Goal: Information Seeking & Learning: Learn about a topic

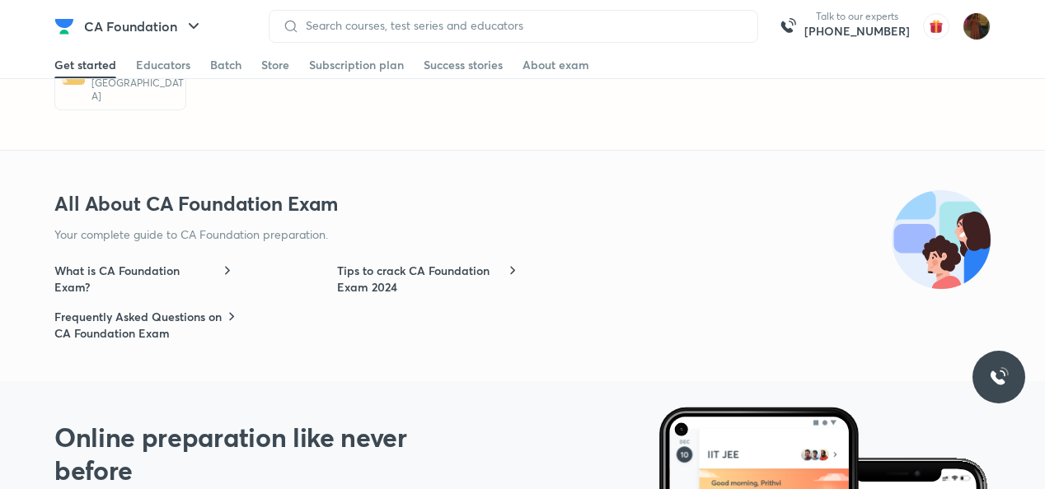
scroll to position [4069, 0]
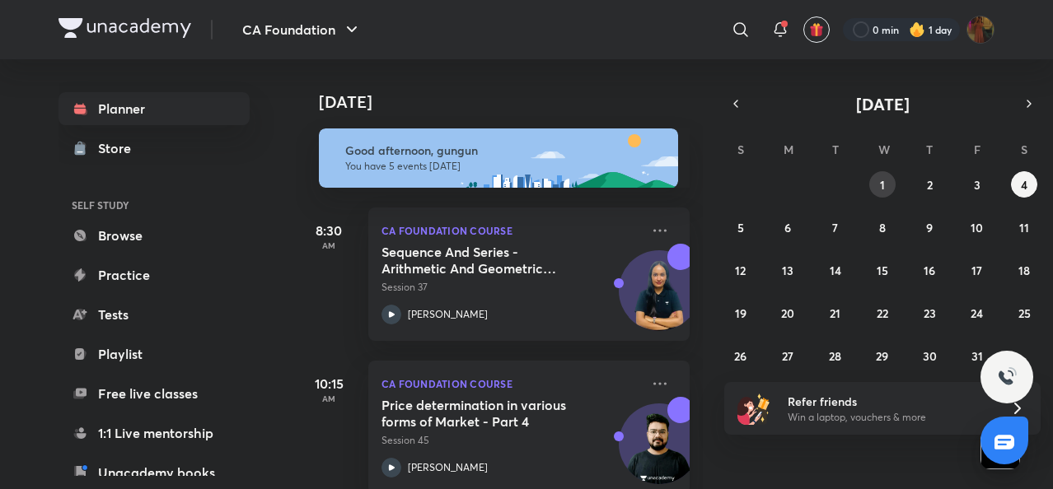
click at [881, 185] on abbr "1" at bounding box center [882, 185] width 5 height 16
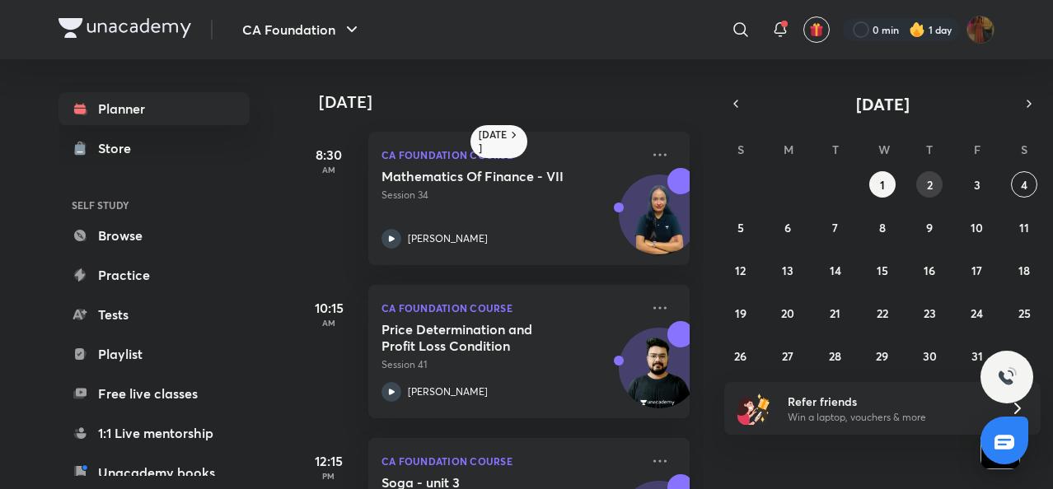
click at [927, 183] on abbr "2" at bounding box center [930, 185] width 6 height 16
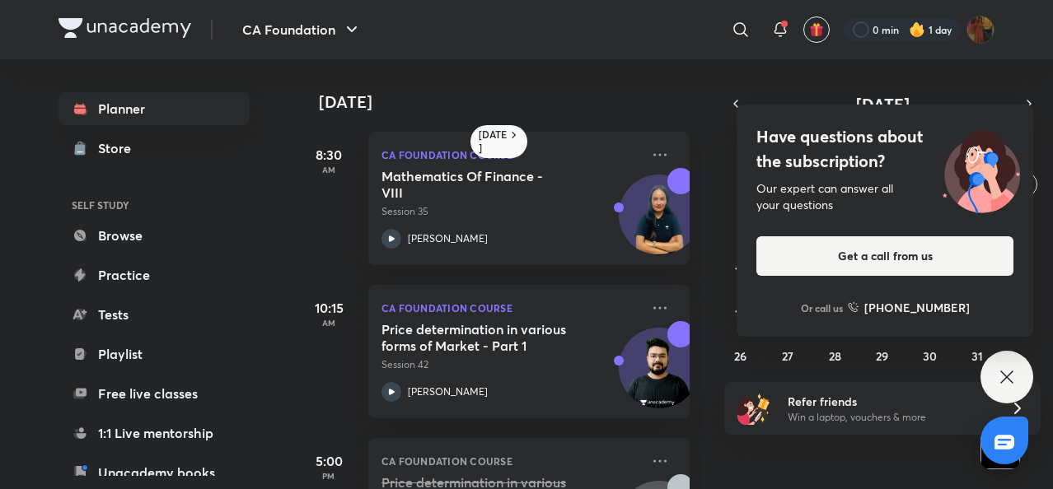
click at [1011, 392] on div "Have questions about the subscription? Our expert can answer all your questions…" at bounding box center [1007, 377] width 53 height 53
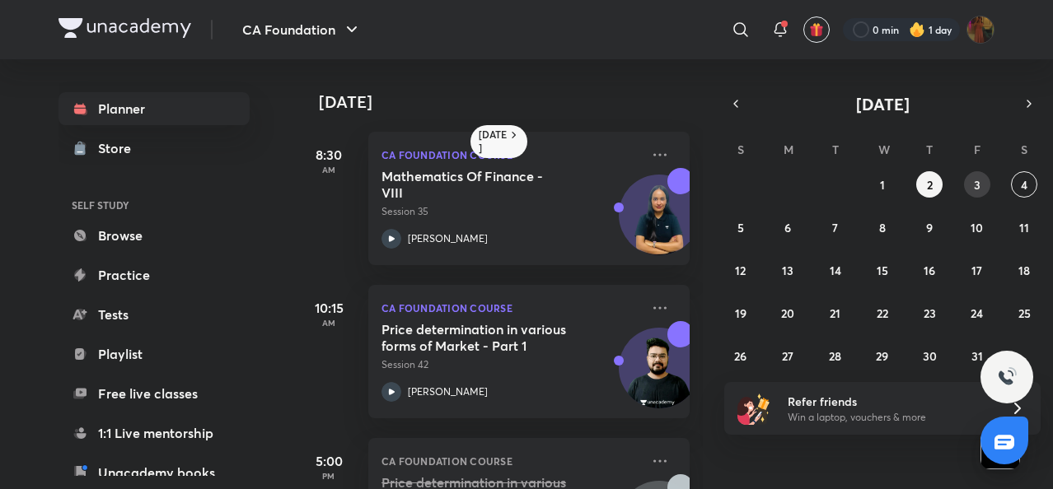
click at [978, 182] on abbr "3" at bounding box center [977, 185] width 7 height 16
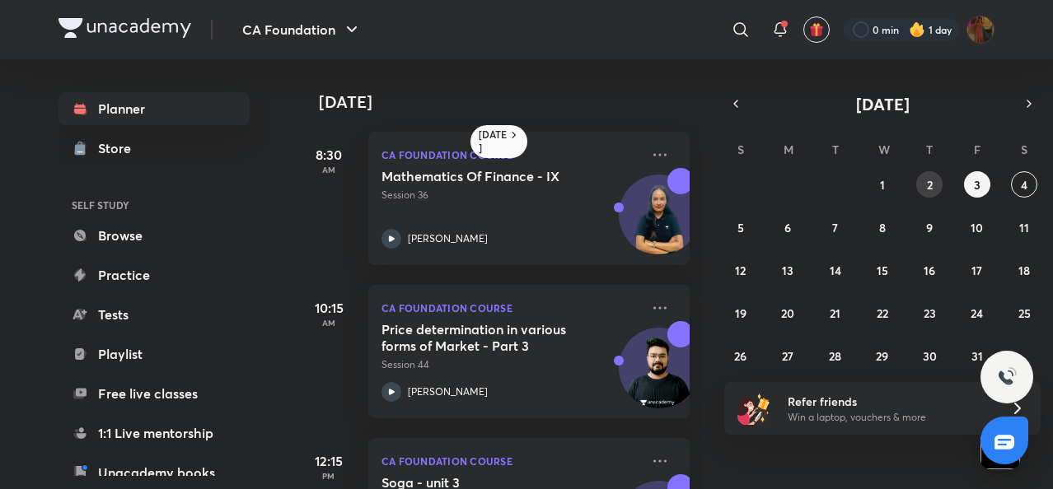
click at [923, 185] on button "2" at bounding box center [929, 184] width 26 height 26
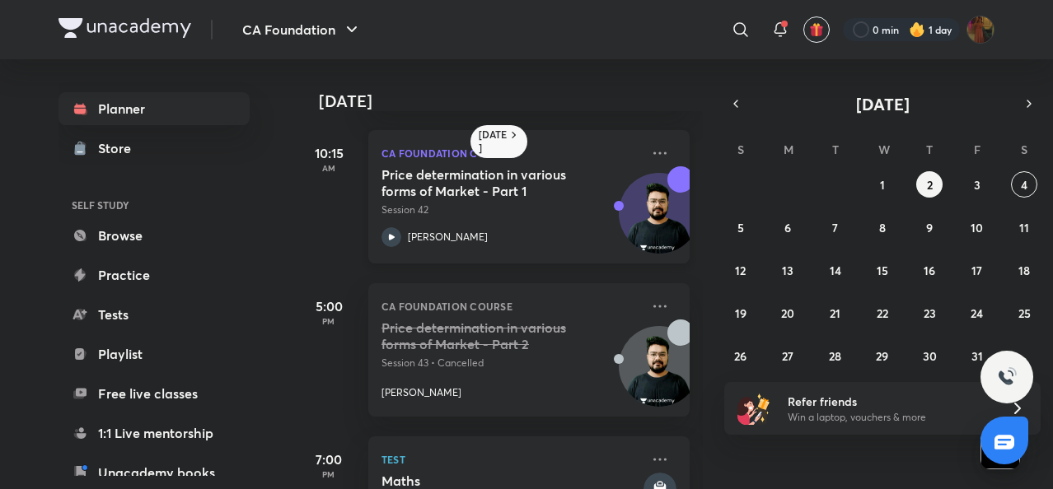
scroll to position [217, 0]
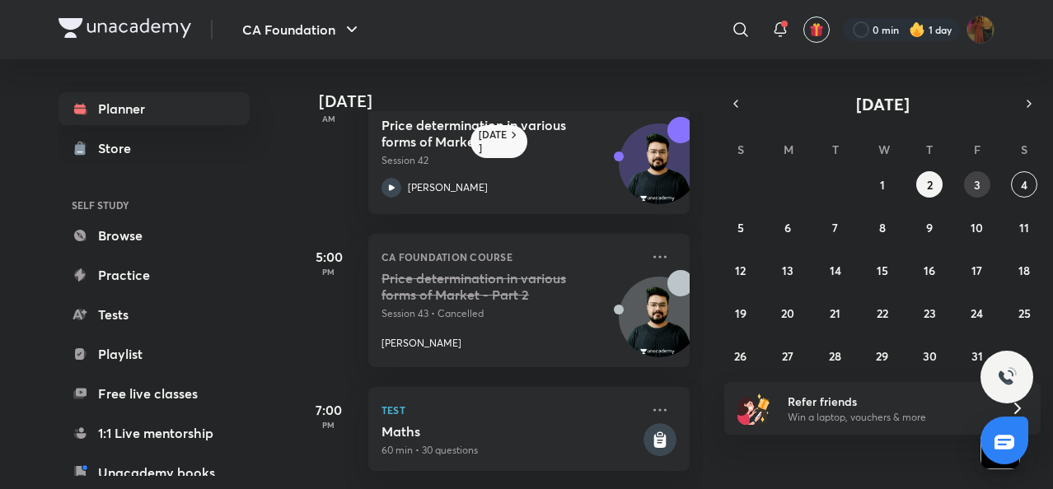
click at [970, 192] on button "3" at bounding box center [977, 184] width 26 height 26
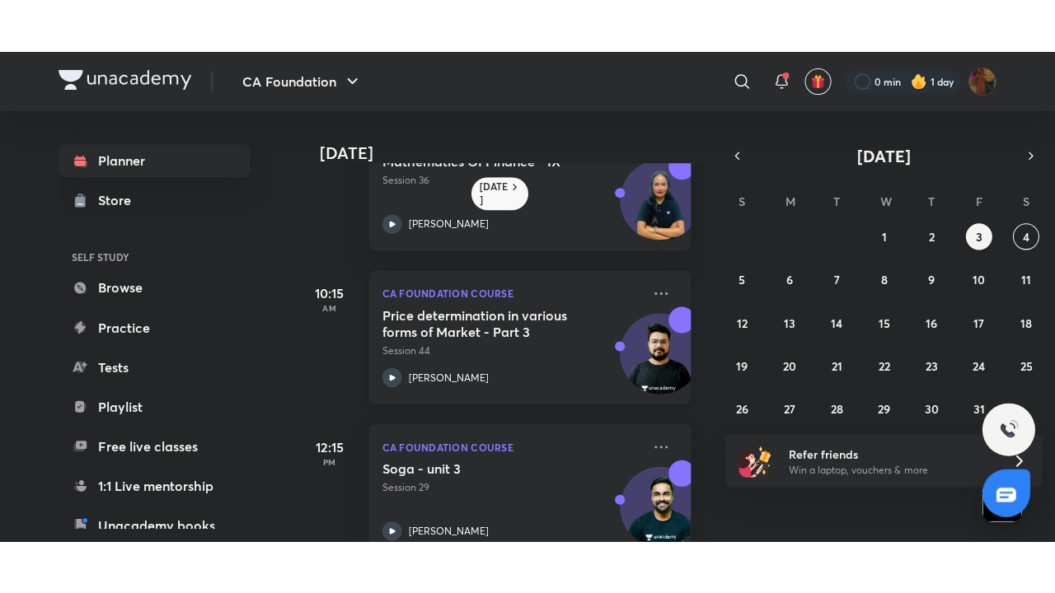
scroll to position [69, 0]
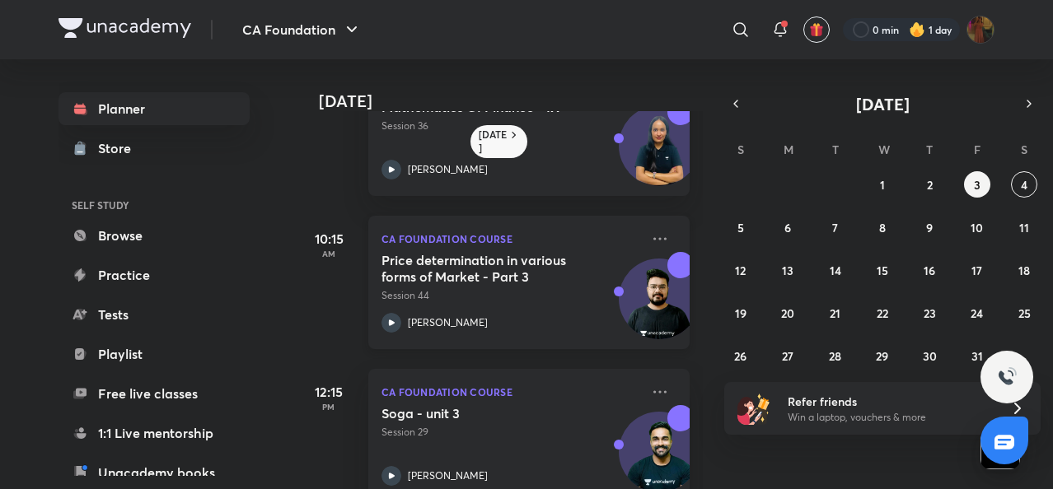
click at [389, 321] on icon at bounding box center [392, 323] width 6 height 6
